Goal: Check status: Check status

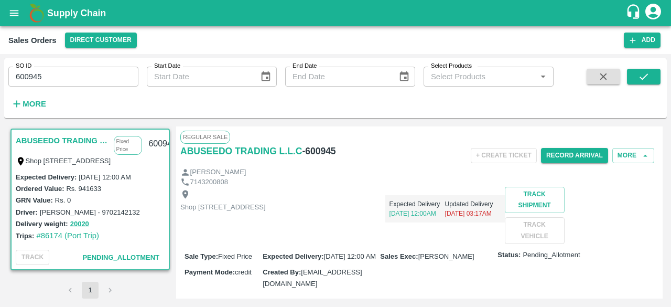
scroll to position [148, 0]
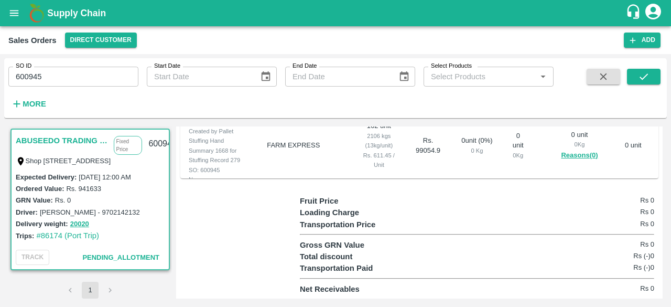
click at [428, 229] on div "Transportation Price Rs 0" at bounding box center [477, 225] width 354 height 12
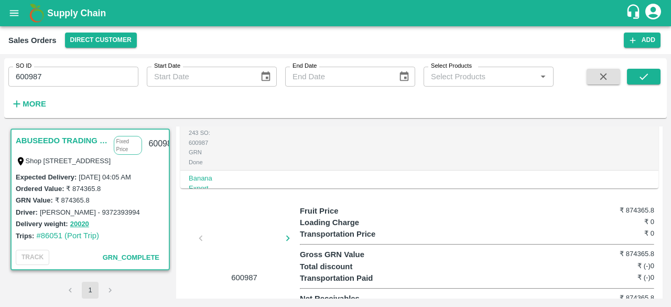
scroll to position [423, 0]
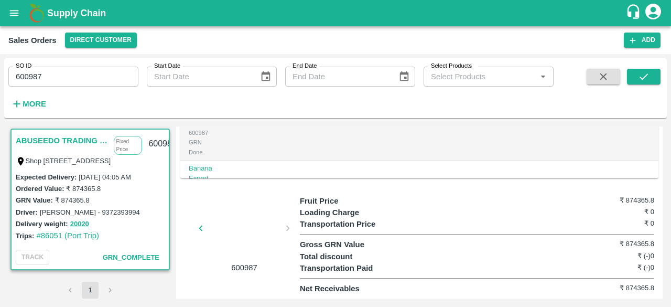
click at [248, 230] on div at bounding box center [244, 231] width 79 height 56
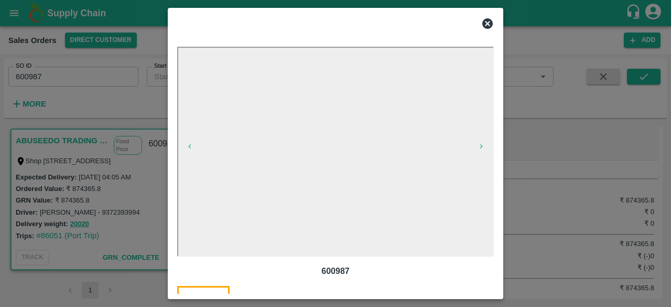
click at [486, 19] on icon at bounding box center [487, 23] width 10 height 10
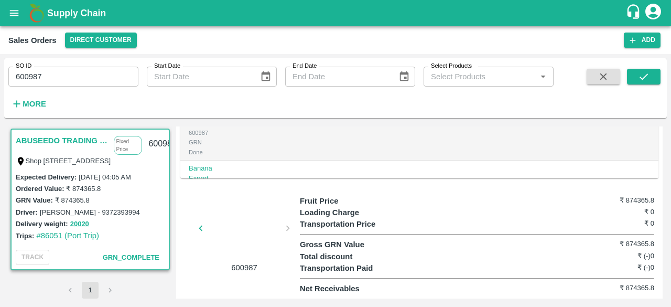
scroll to position [0, 0]
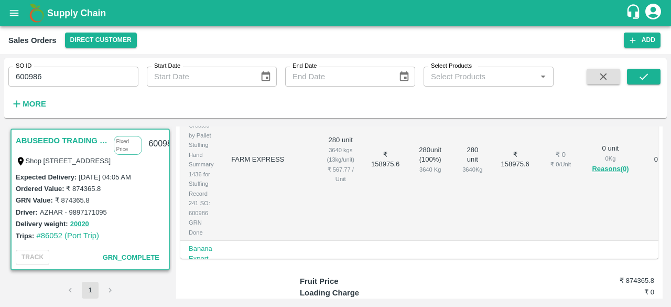
scroll to position [423, 0]
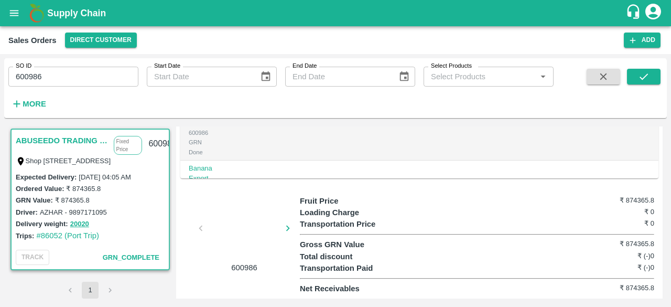
click at [246, 217] on div at bounding box center [244, 231] width 79 height 56
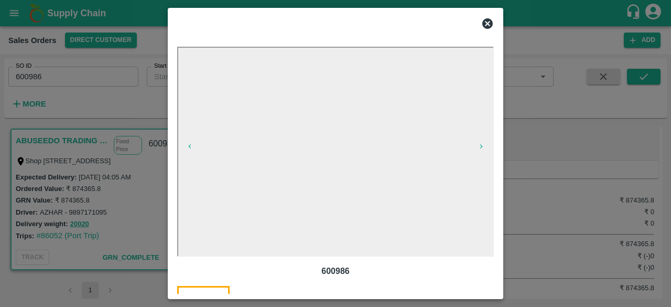
click at [485, 18] on icon at bounding box center [487, 23] width 13 height 13
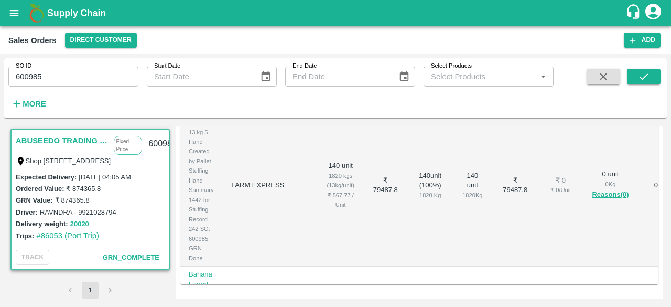
scroll to position [423, 0]
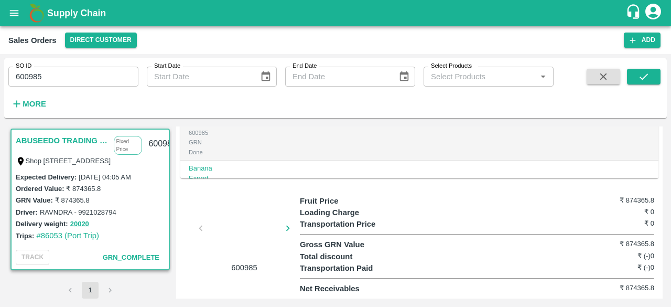
click at [219, 227] on div at bounding box center [244, 231] width 79 height 56
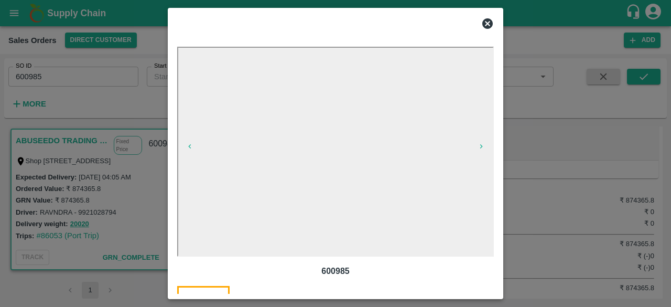
click at [488, 24] on icon at bounding box center [487, 23] width 13 height 13
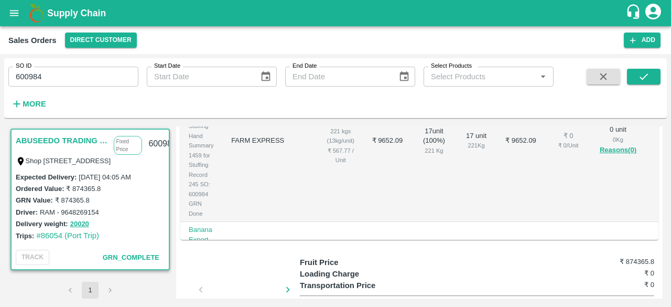
scroll to position [423, 0]
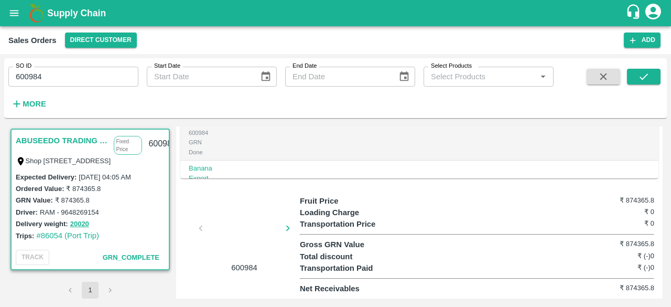
click at [239, 223] on div at bounding box center [244, 231] width 79 height 56
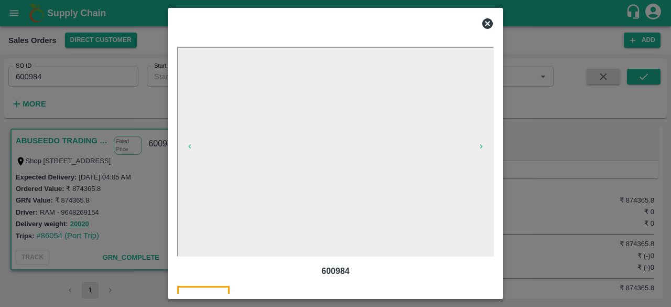
click at [489, 20] on icon at bounding box center [487, 23] width 10 height 10
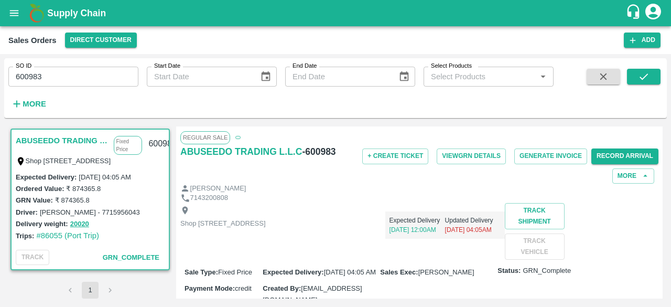
scroll to position [423, 0]
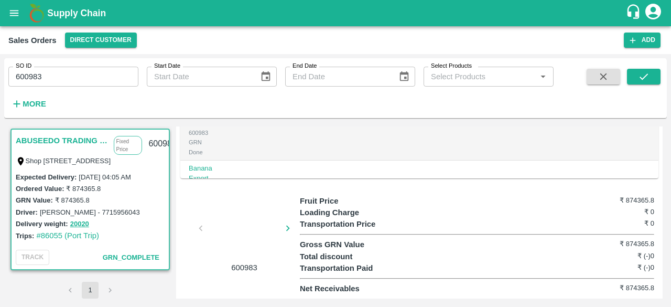
click at [228, 231] on div at bounding box center [244, 231] width 79 height 56
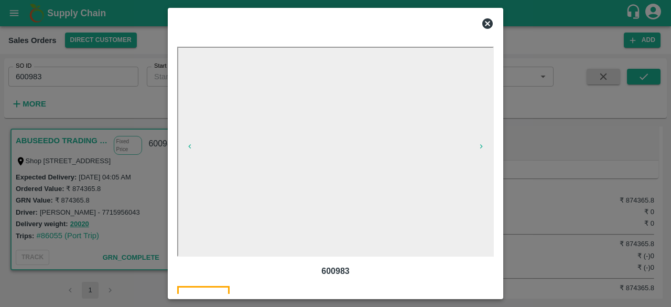
click at [488, 20] on icon at bounding box center [487, 23] width 10 height 10
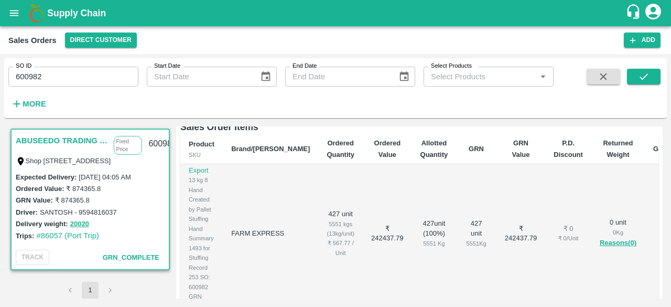
scroll to position [423, 0]
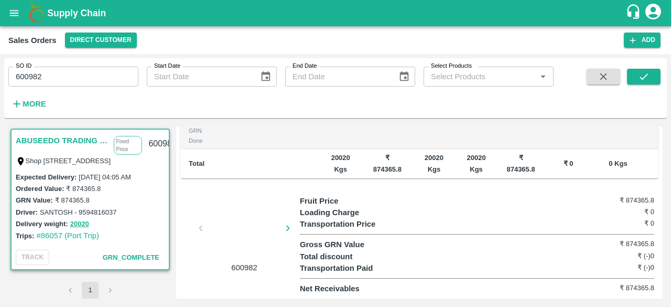
click at [250, 232] on div at bounding box center [244, 231] width 79 height 56
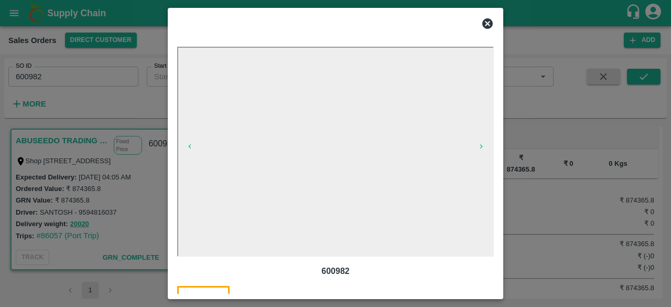
click at [488, 24] on icon at bounding box center [487, 23] width 13 height 13
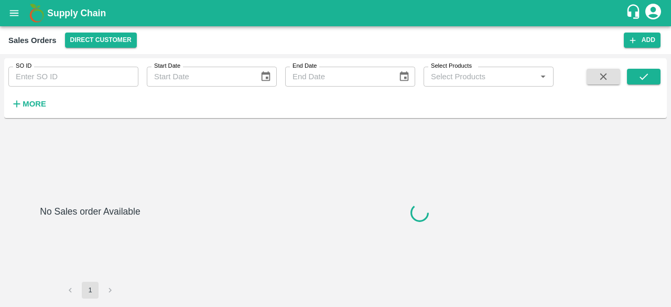
type input "600967"
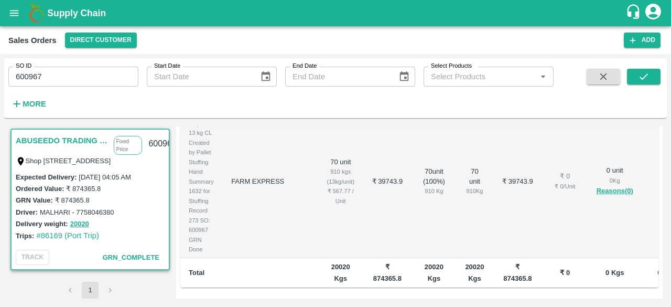
scroll to position [423, 0]
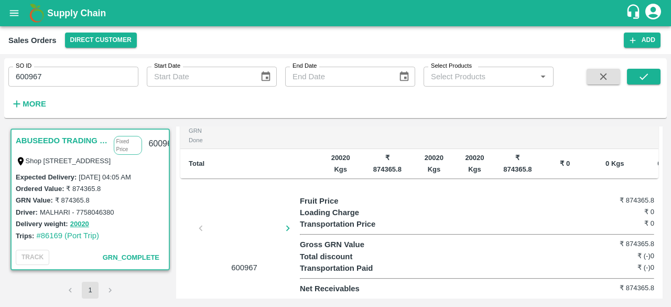
click at [232, 221] on div at bounding box center [244, 231] width 79 height 56
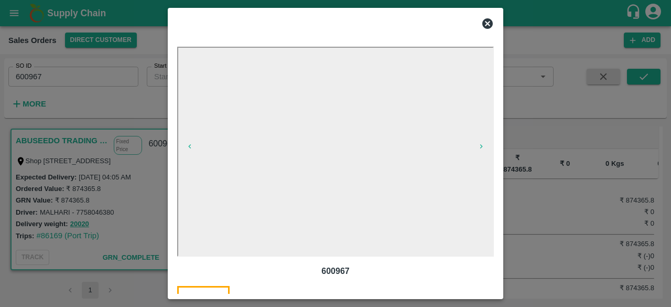
click at [486, 23] on icon at bounding box center [487, 23] width 13 height 13
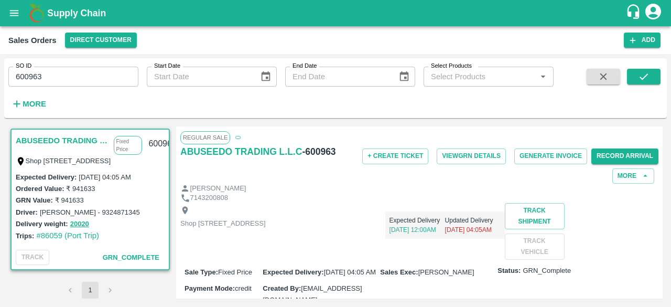
scroll to position [423, 0]
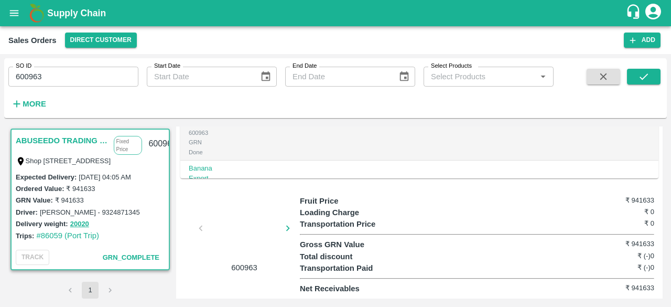
click at [256, 231] on div at bounding box center [244, 231] width 79 height 56
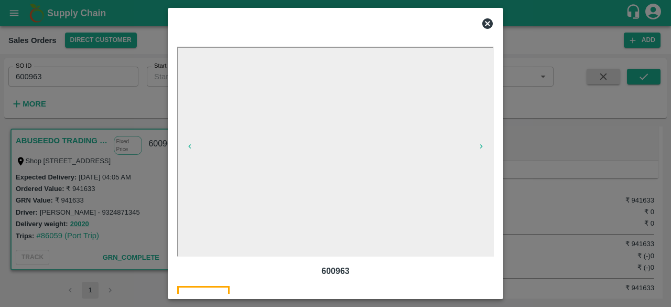
click at [488, 20] on icon at bounding box center [487, 23] width 10 height 10
